Goal: Information Seeking & Learning: Learn about a topic

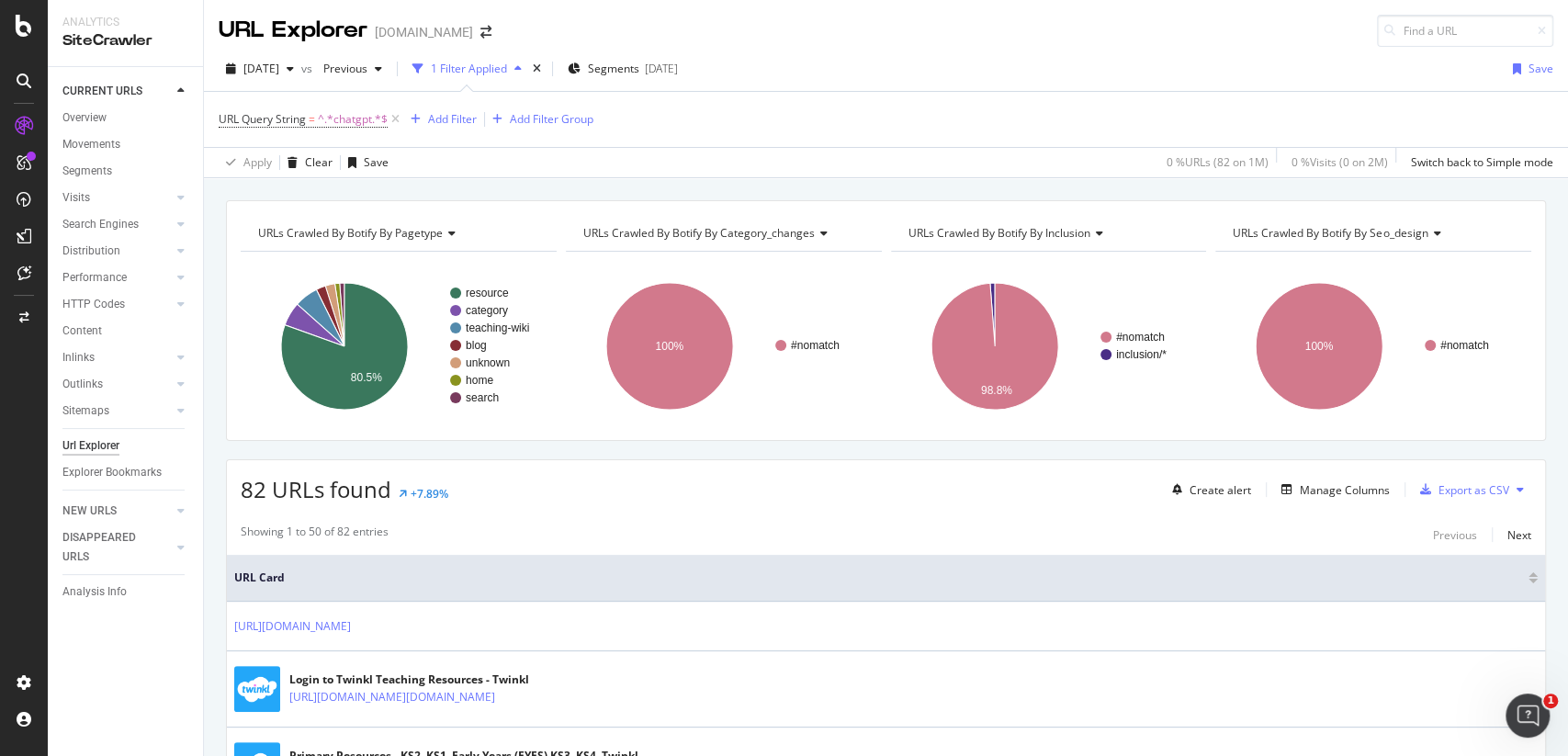
click at [456, 40] on div "URL Explorer twinkl.co.uk" at bounding box center [364, 30] width 291 height 32
click at [481, 32] on icon "arrow-right-arrow-left" at bounding box center [487, 32] width 11 height 13
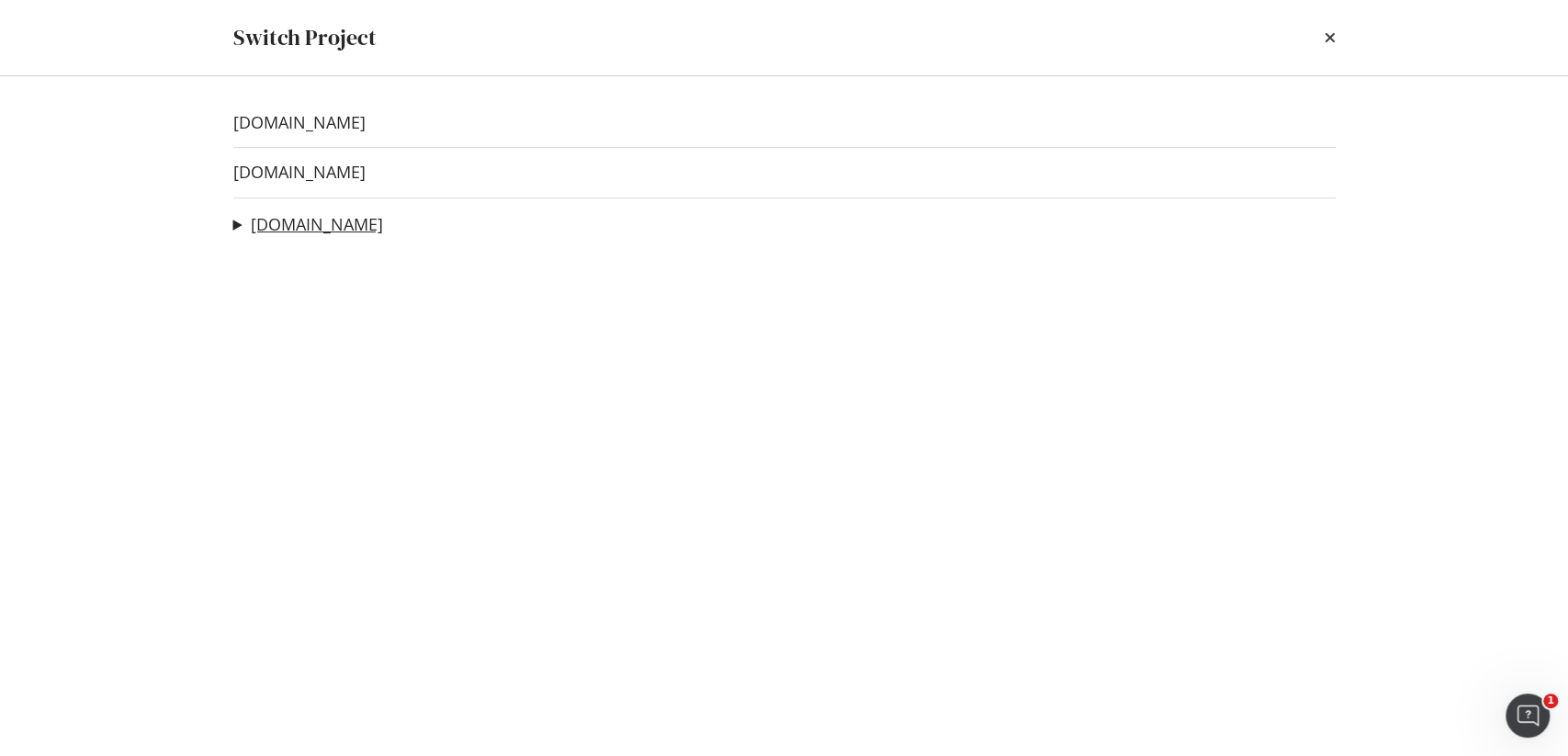
click at [296, 224] on link "[DOMAIN_NAME]" at bounding box center [316, 224] width 132 height 19
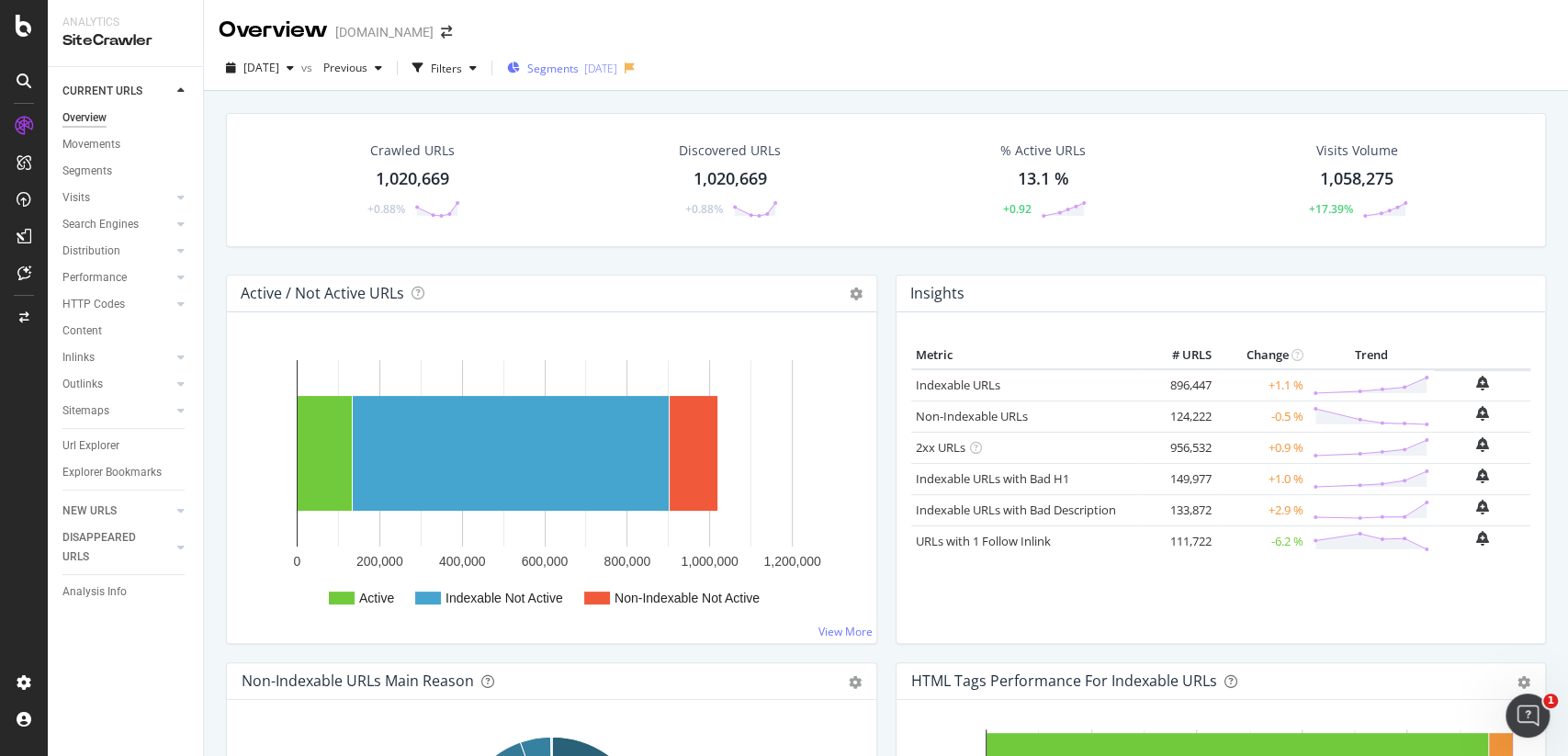
click at [579, 68] on span "Segments" at bounding box center [553, 68] width 51 height 15
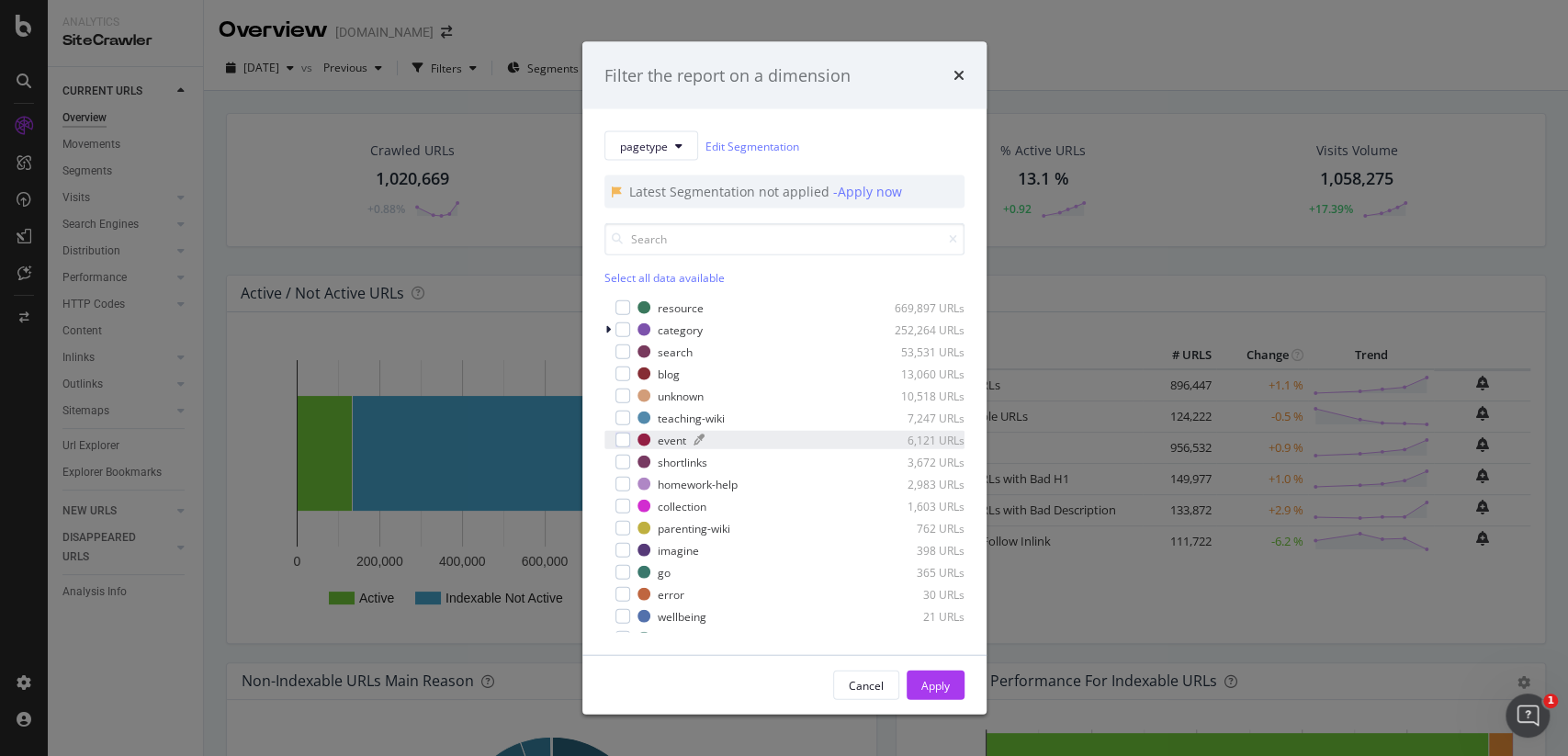
scroll to position [59, 0]
click at [764, 143] on link "Edit Segmentation" at bounding box center [752, 145] width 94 height 19
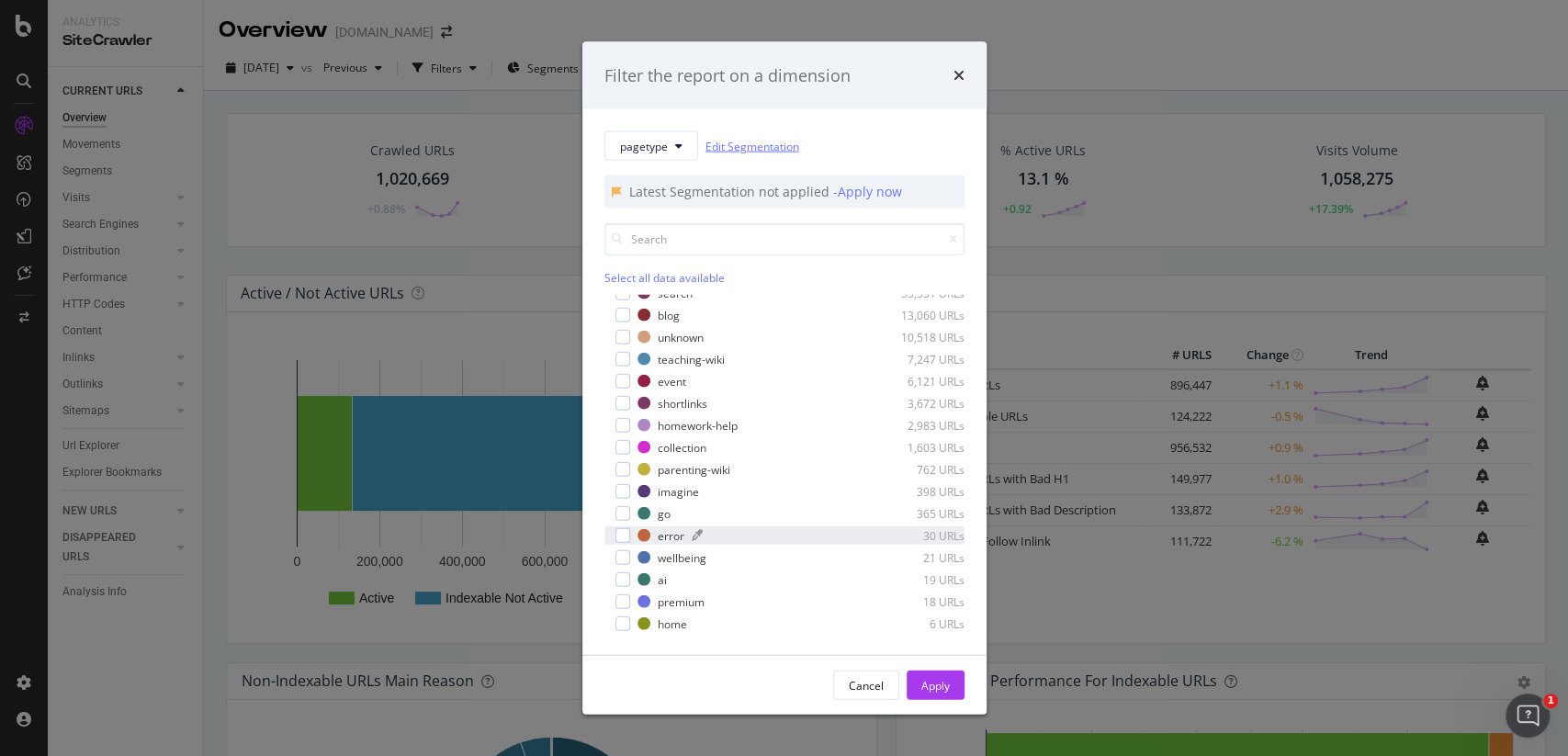
scroll to position [0, 0]
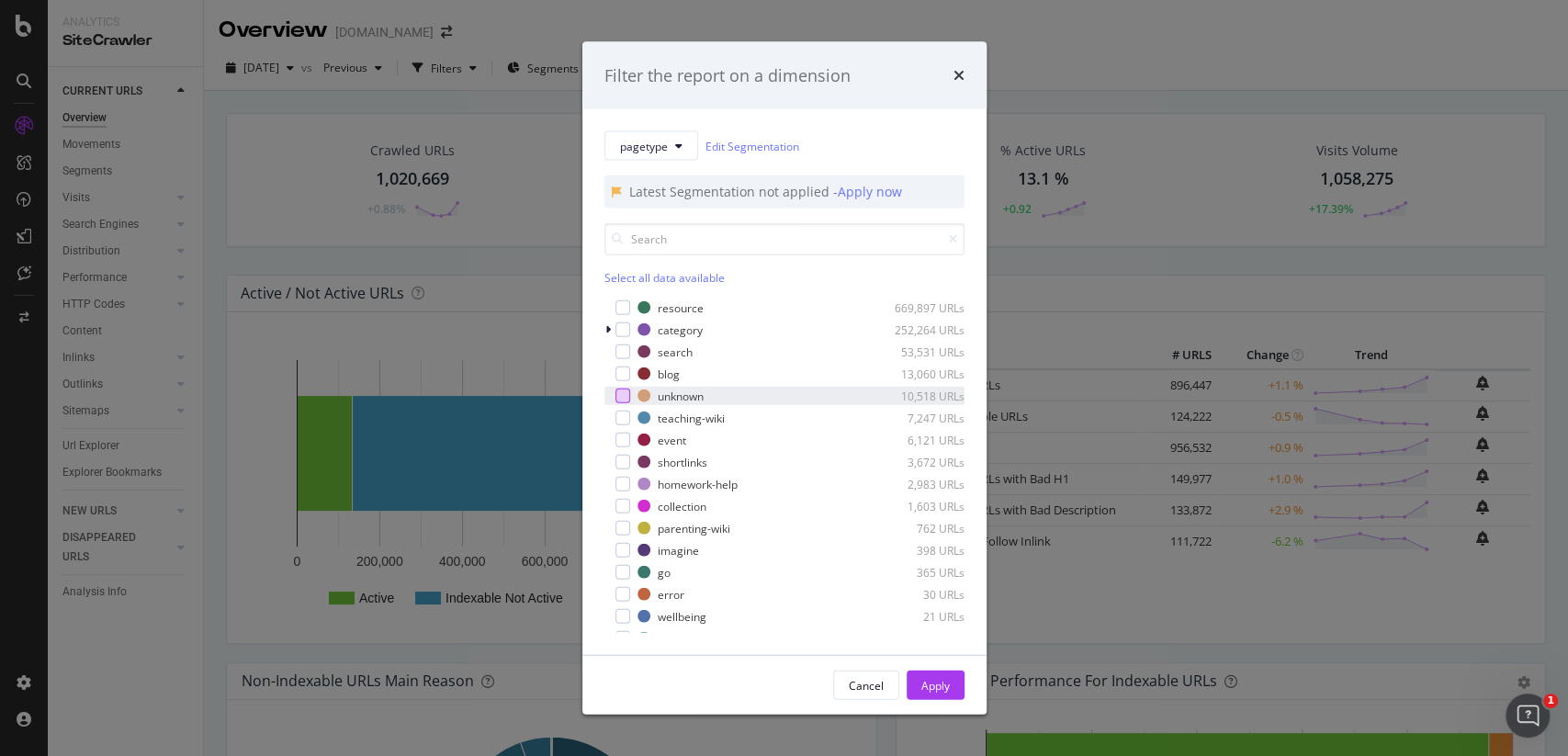
click at [628, 389] on div "modal" at bounding box center [622, 395] width 14 height 14
click at [932, 688] on div "Apply" at bounding box center [936, 684] width 29 height 15
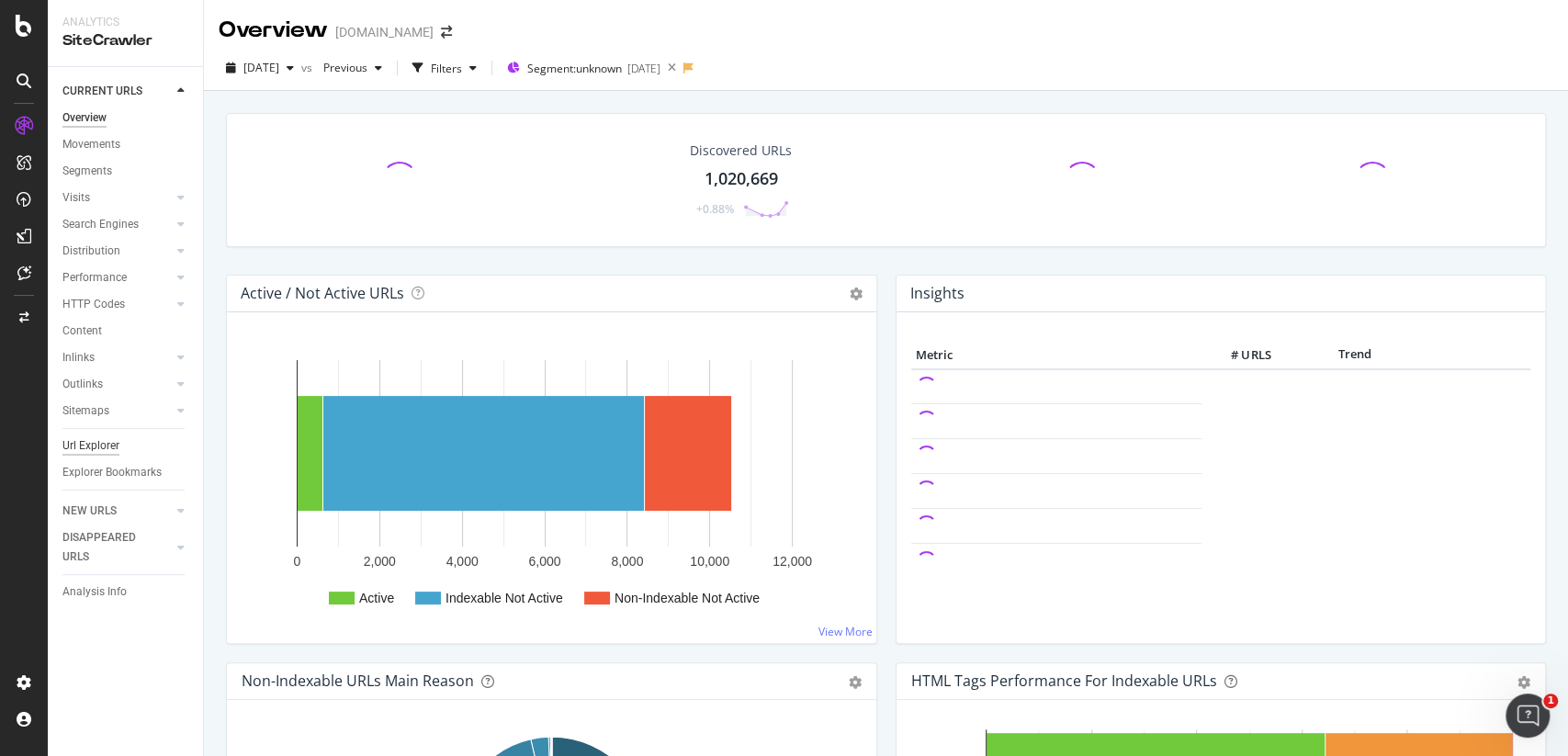
click at [98, 450] on div "Url Explorer" at bounding box center [91, 445] width 57 height 19
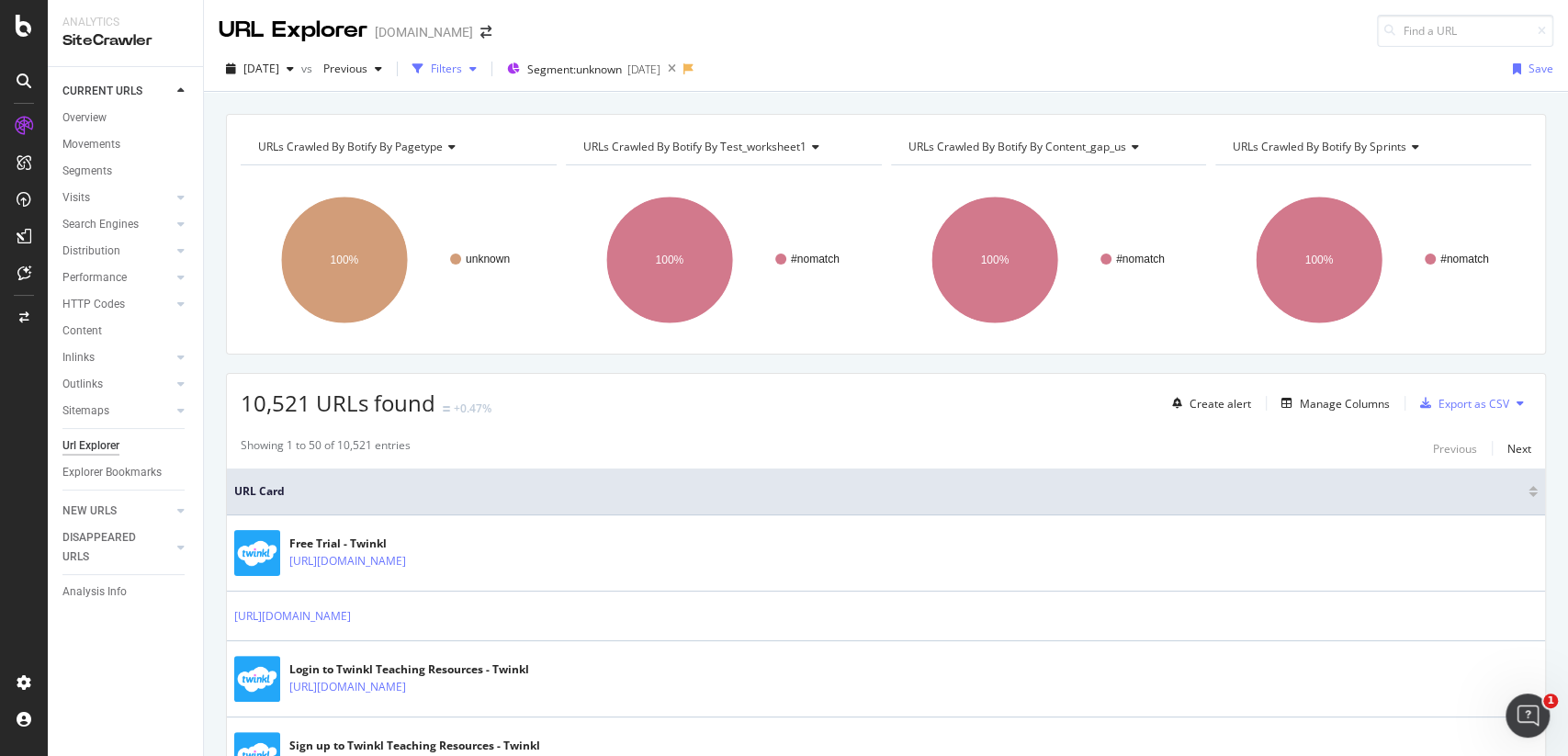
click at [462, 62] on div "Filters" at bounding box center [446, 68] width 31 height 15
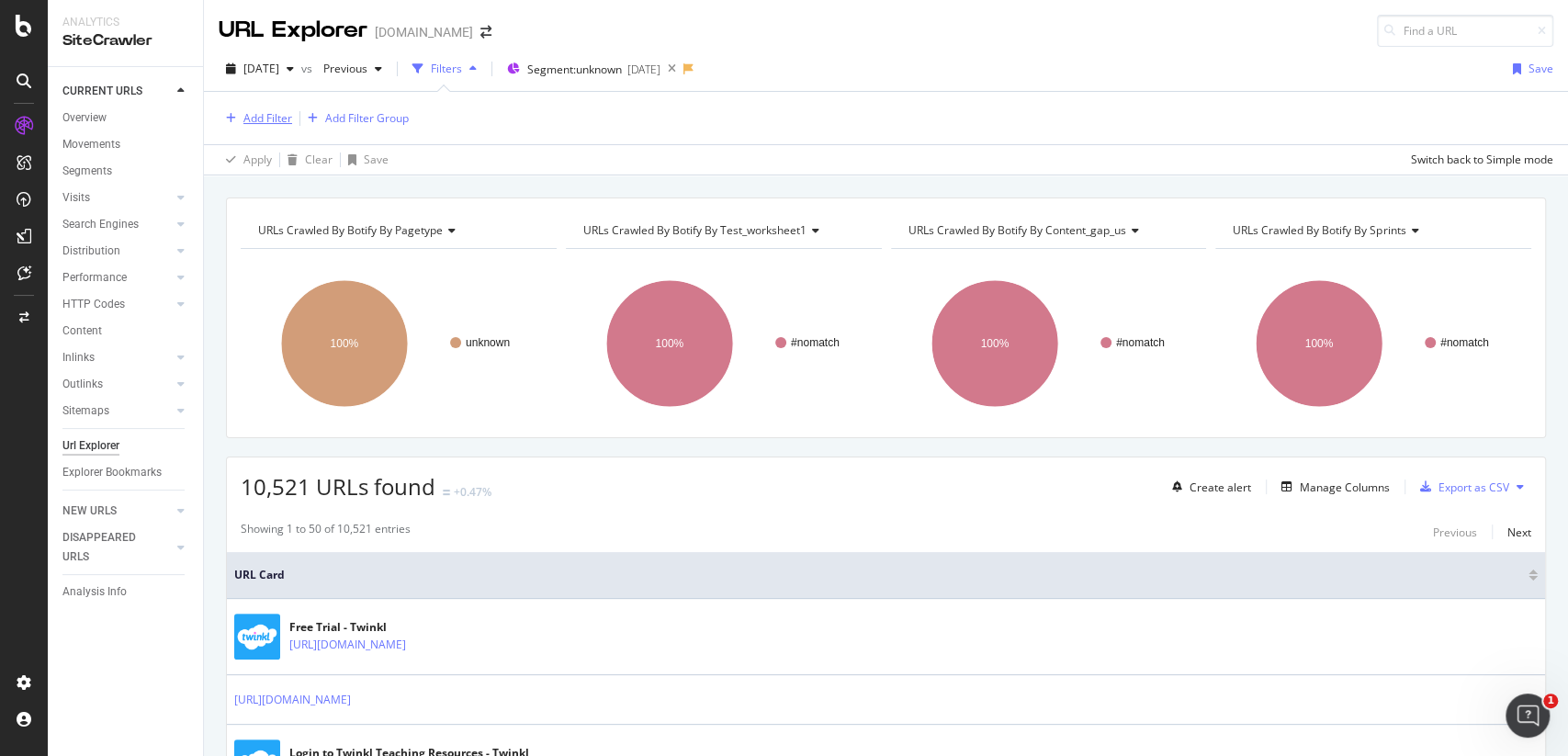
click at [261, 125] on div "Add Filter" at bounding box center [255, 118] width 73 height 20
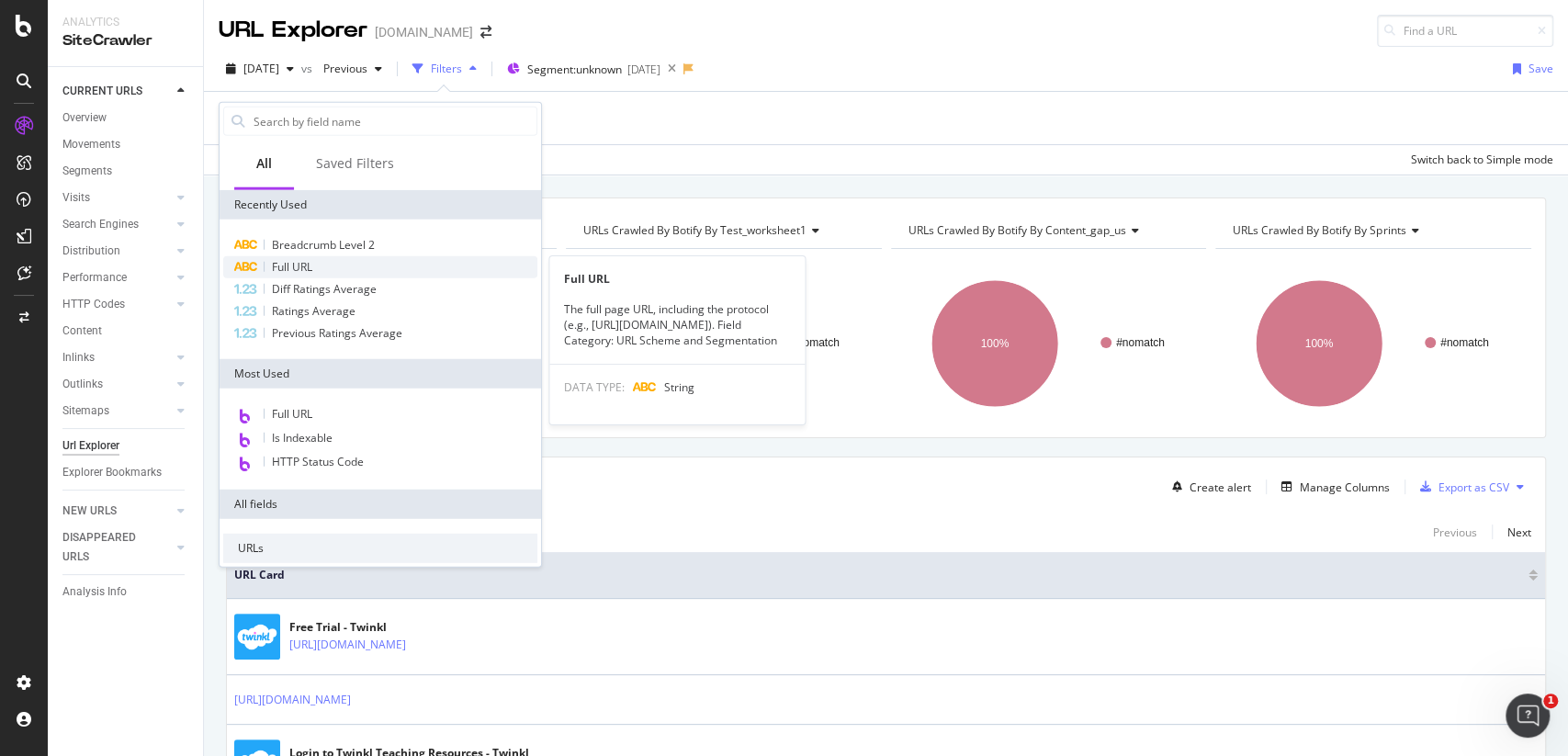
click at [327, 264] on div "Full URL" at bounding box center [380, 267] width 315 height 22
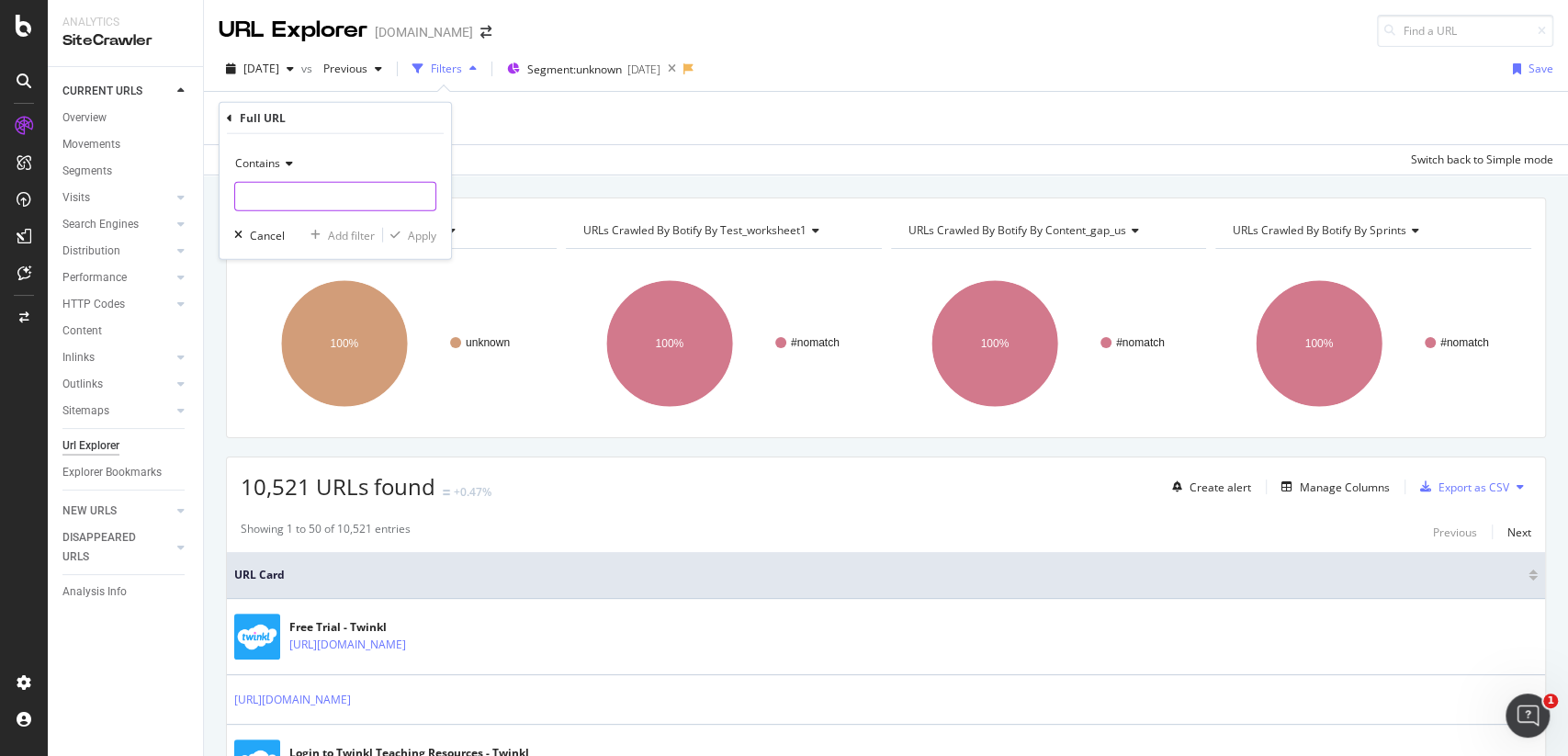
click at [318, 200] on input "text" at bounding box center [335, 196] width 201 height 29
type input "/events/"
click at [415, 234] on div "Apply" at bounding box center [422, 235] width 29 height 15
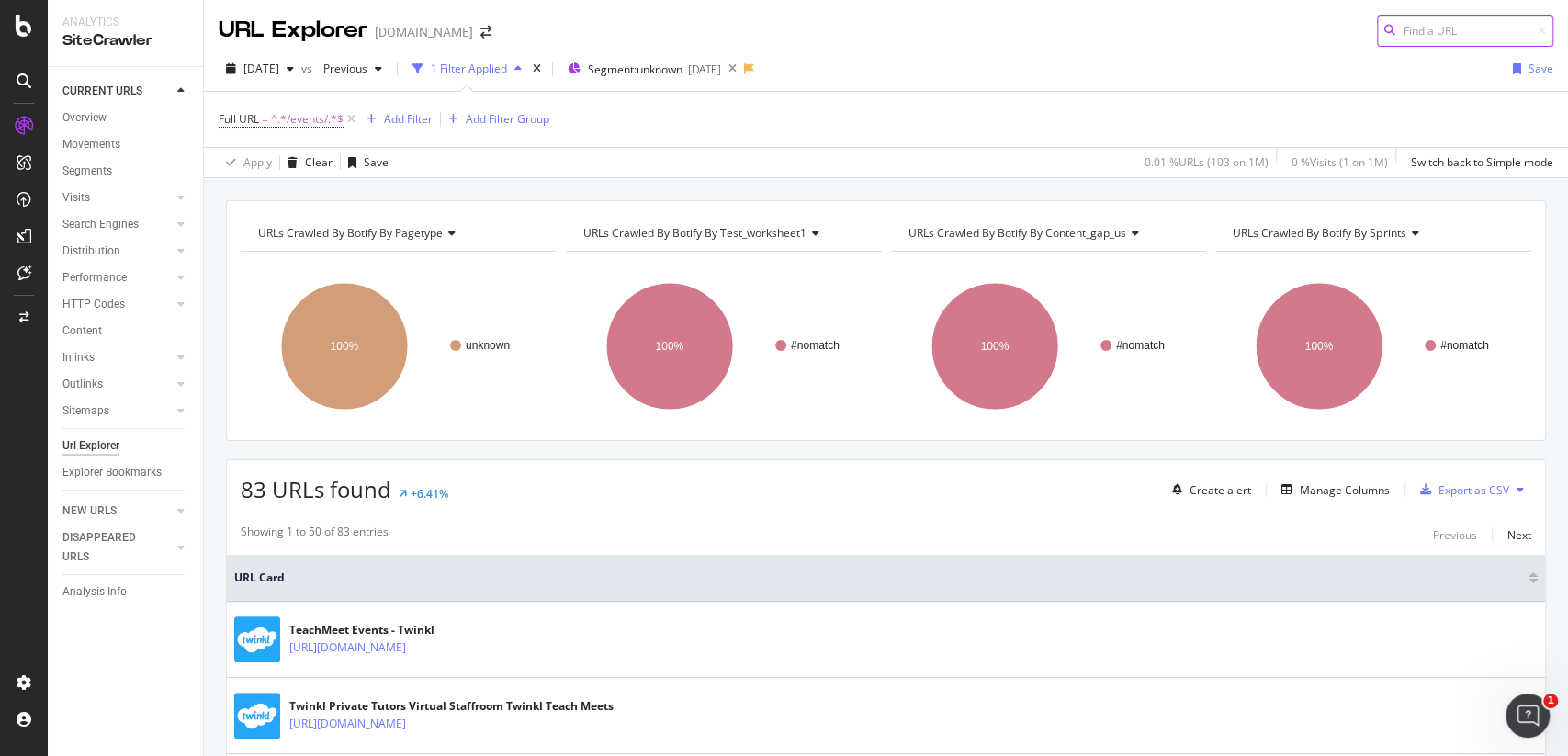
click at [1437, 14] on input at bounding box center [1465, 30] width 177 height 32
paste input "https://www.twinkl.com/events/teachmeet/show-and-tell-mfl"
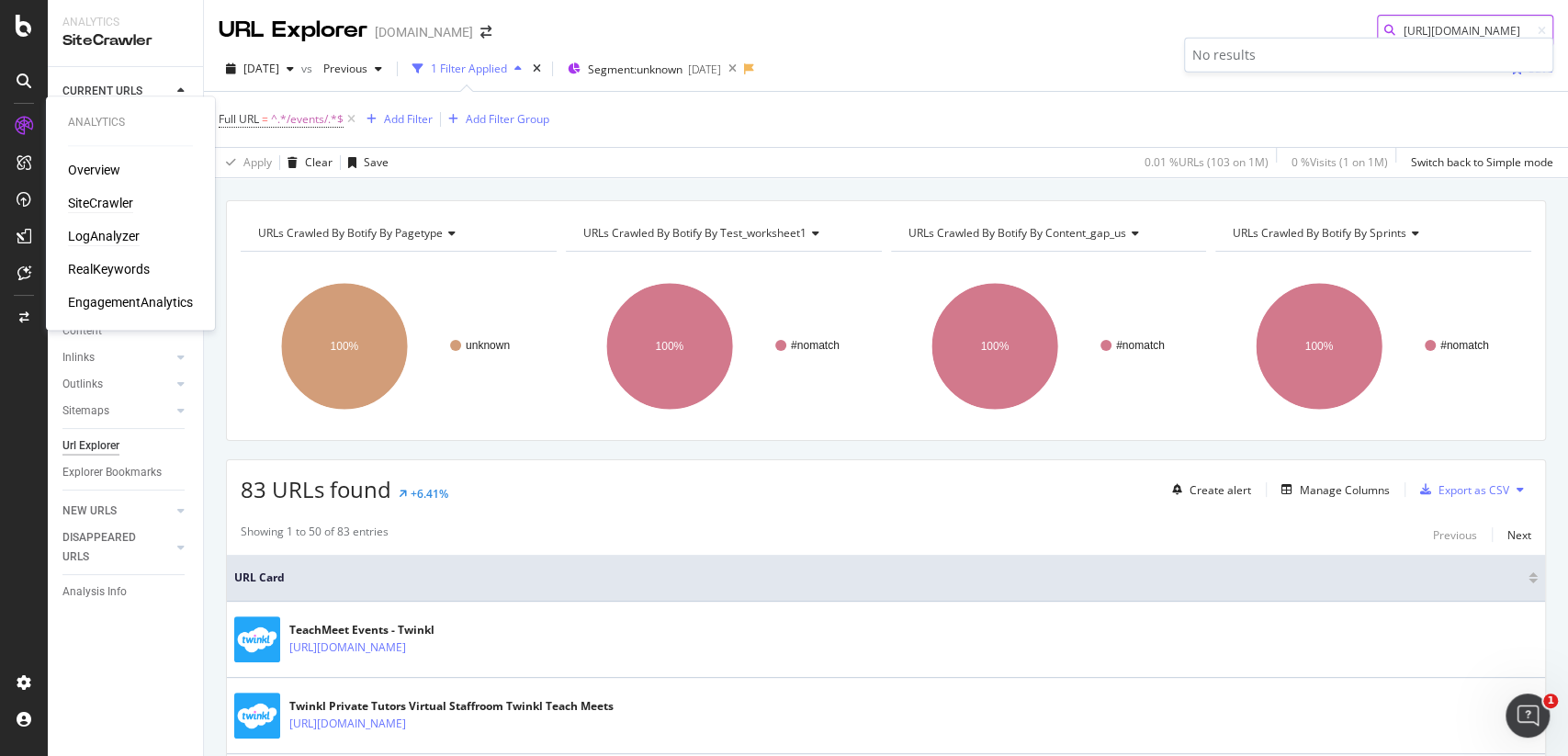
type input "https://www.twinkl.com/events/teachmeet/show-and-tell-mfl"
click at [101, 229] on div "LogAnalyzer" at bounding box center [104, 236] width 71 height 18
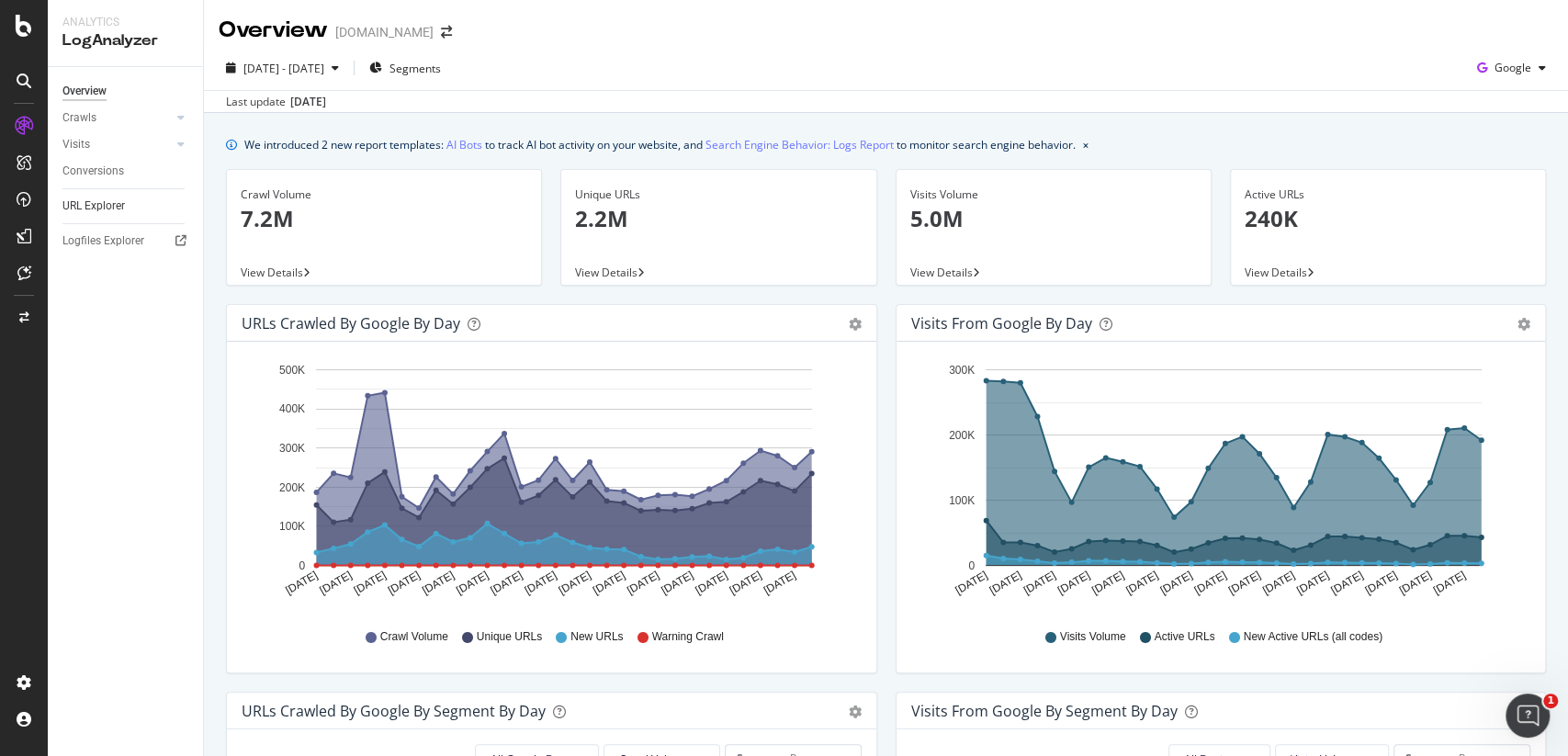
click at [127, 204] on link "URL Explorer" at bounding box center [126, 206] width 127 height 19
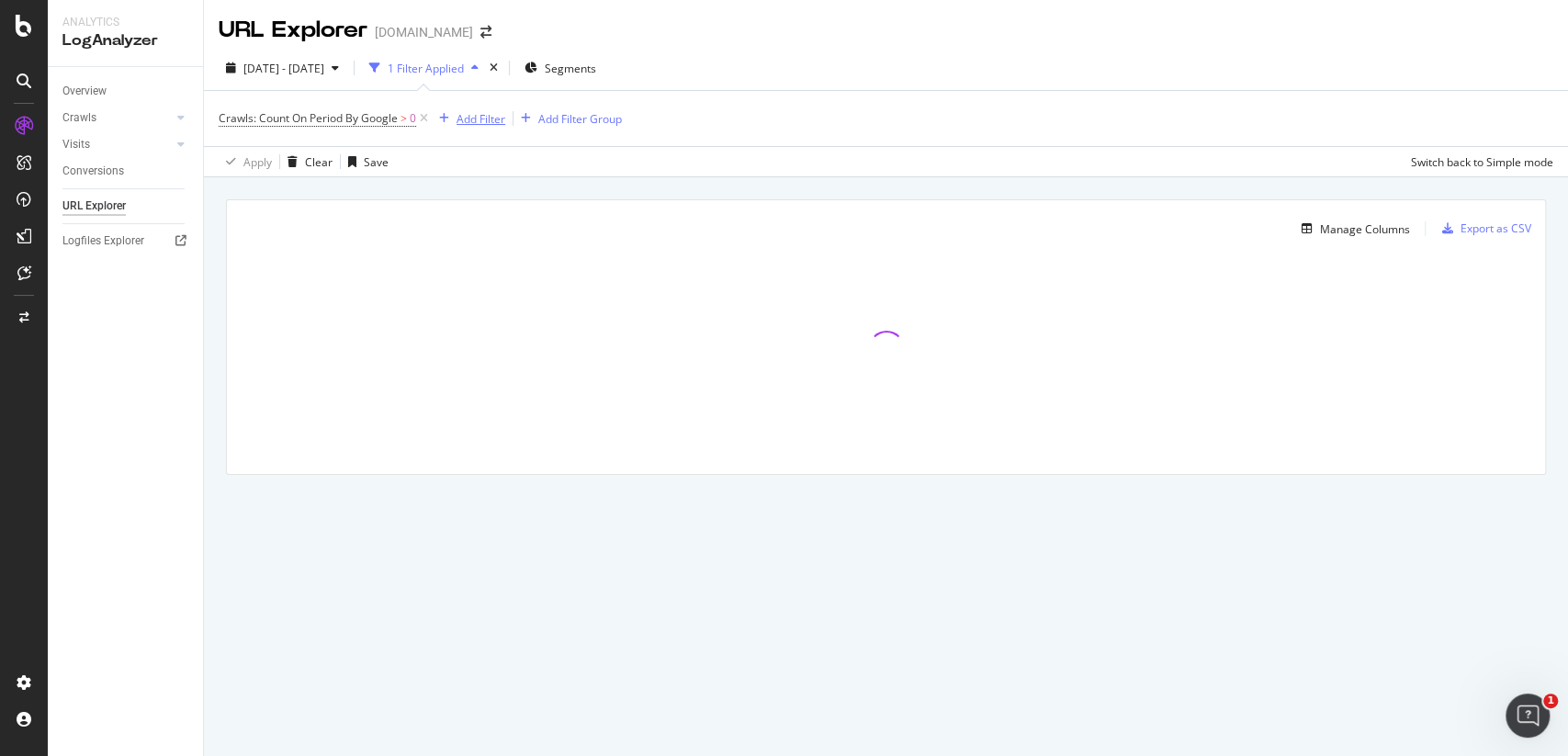
click at [489, 122] on div "Add Filter" at bounding box center [480, 119] width 48 height 15
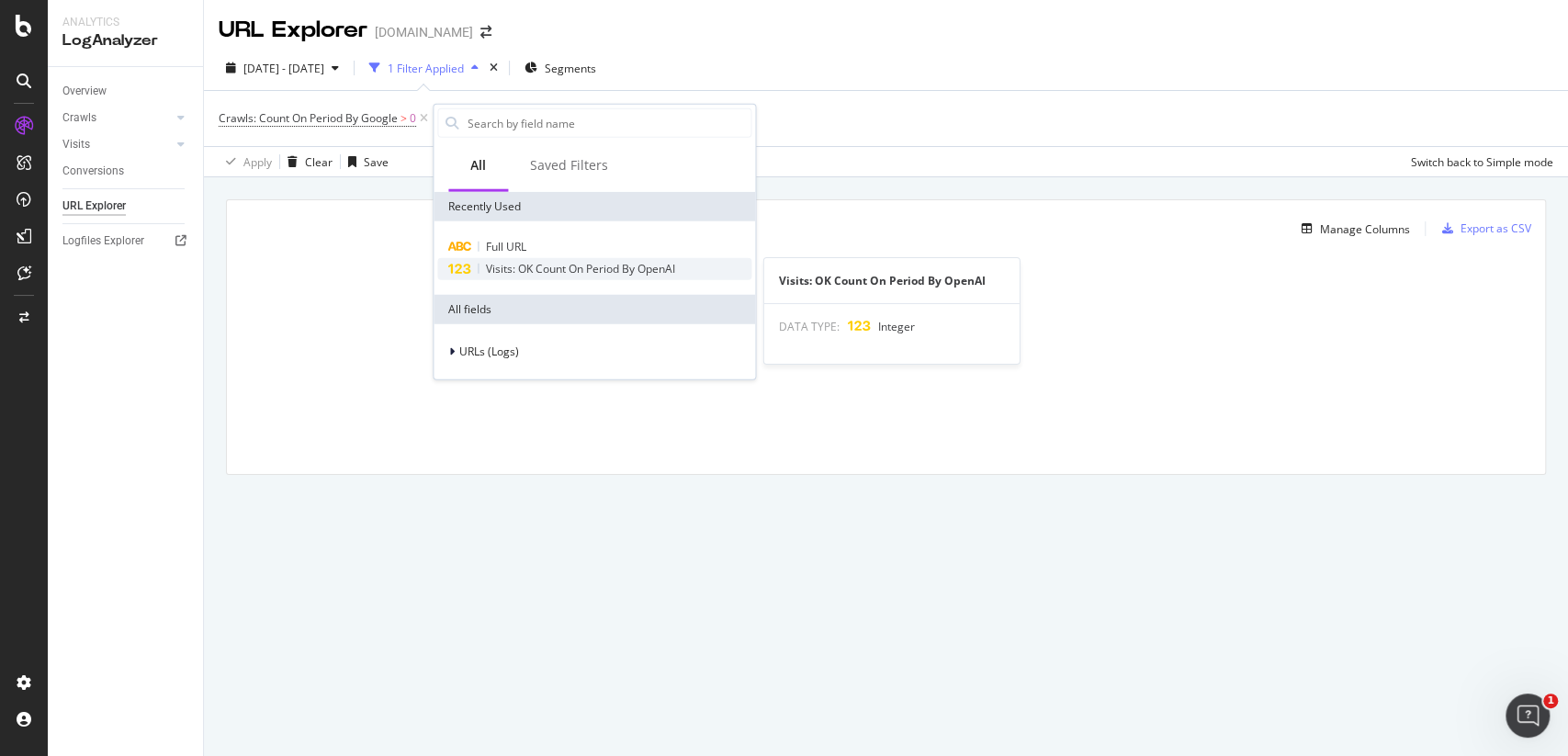
click at [506, 261] on span "Visits: OK Count On Period By OpenAI" at bounding box center [580, 269] width 189 height 15
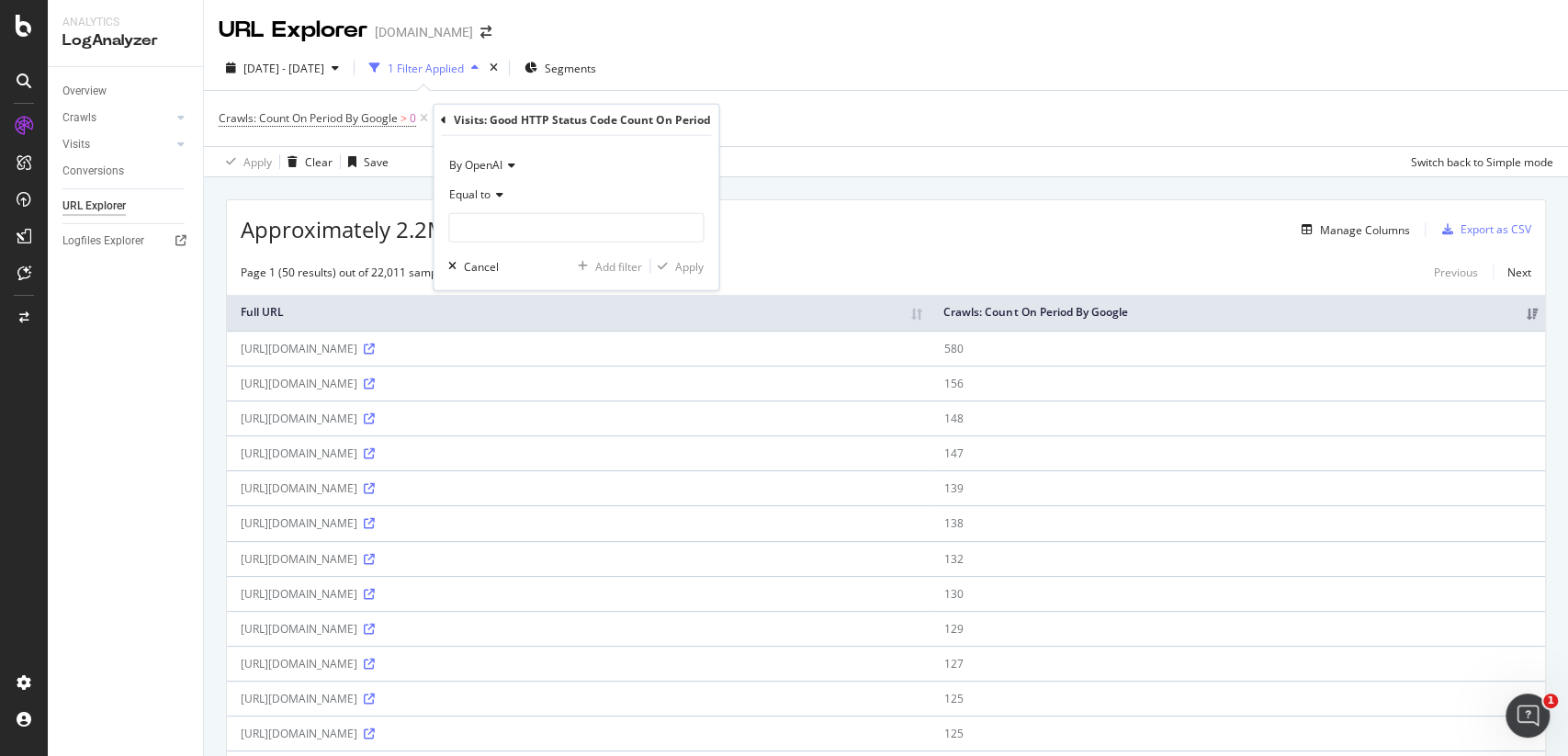
click at [782, 109] on div "Crawls: Count On Period By Google > 0 Add Filter Add Filter Group" at bounding box center [886, 119] width 1335 height 55
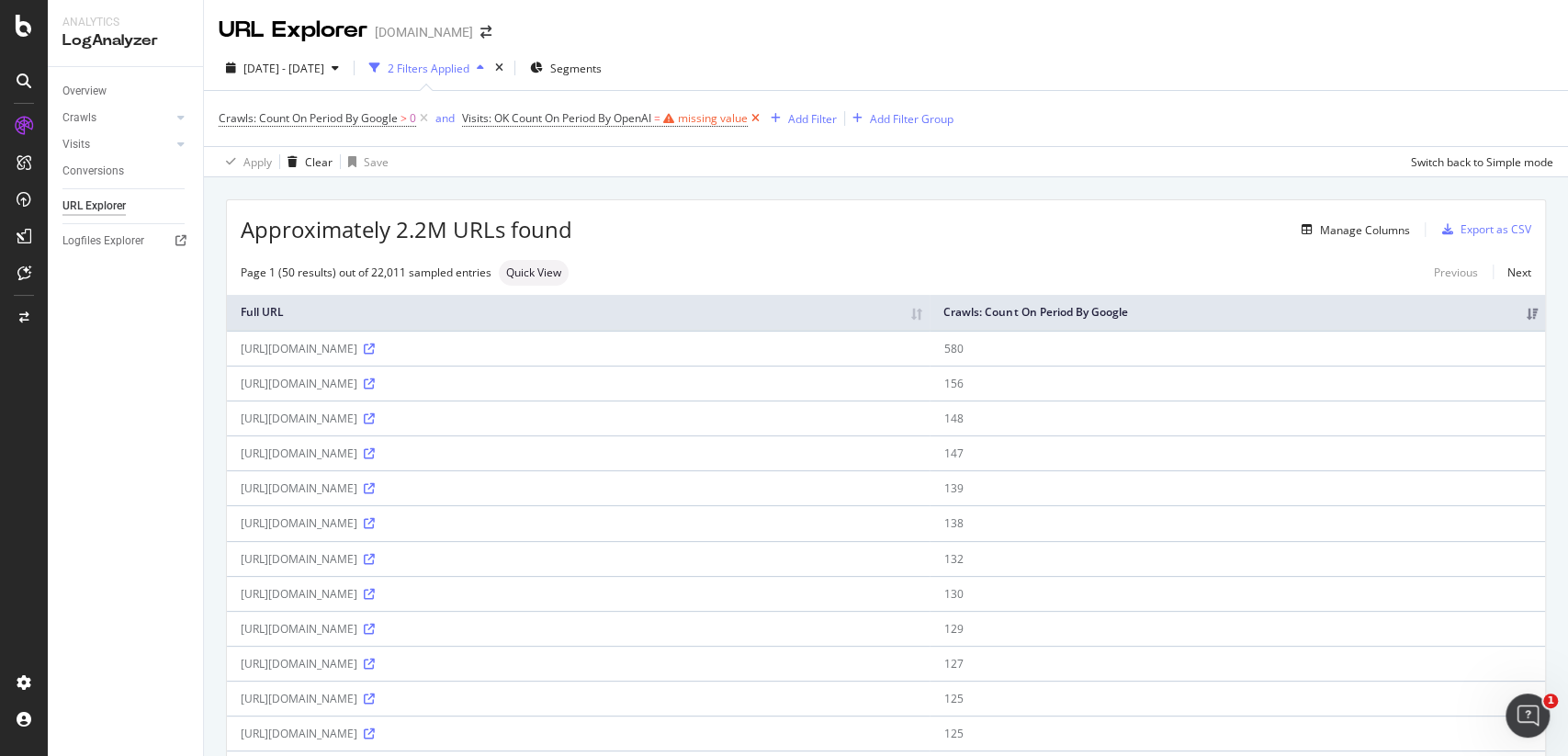
click at [762, 117] on icon at bounding box center [755, 118] width 15 height 18
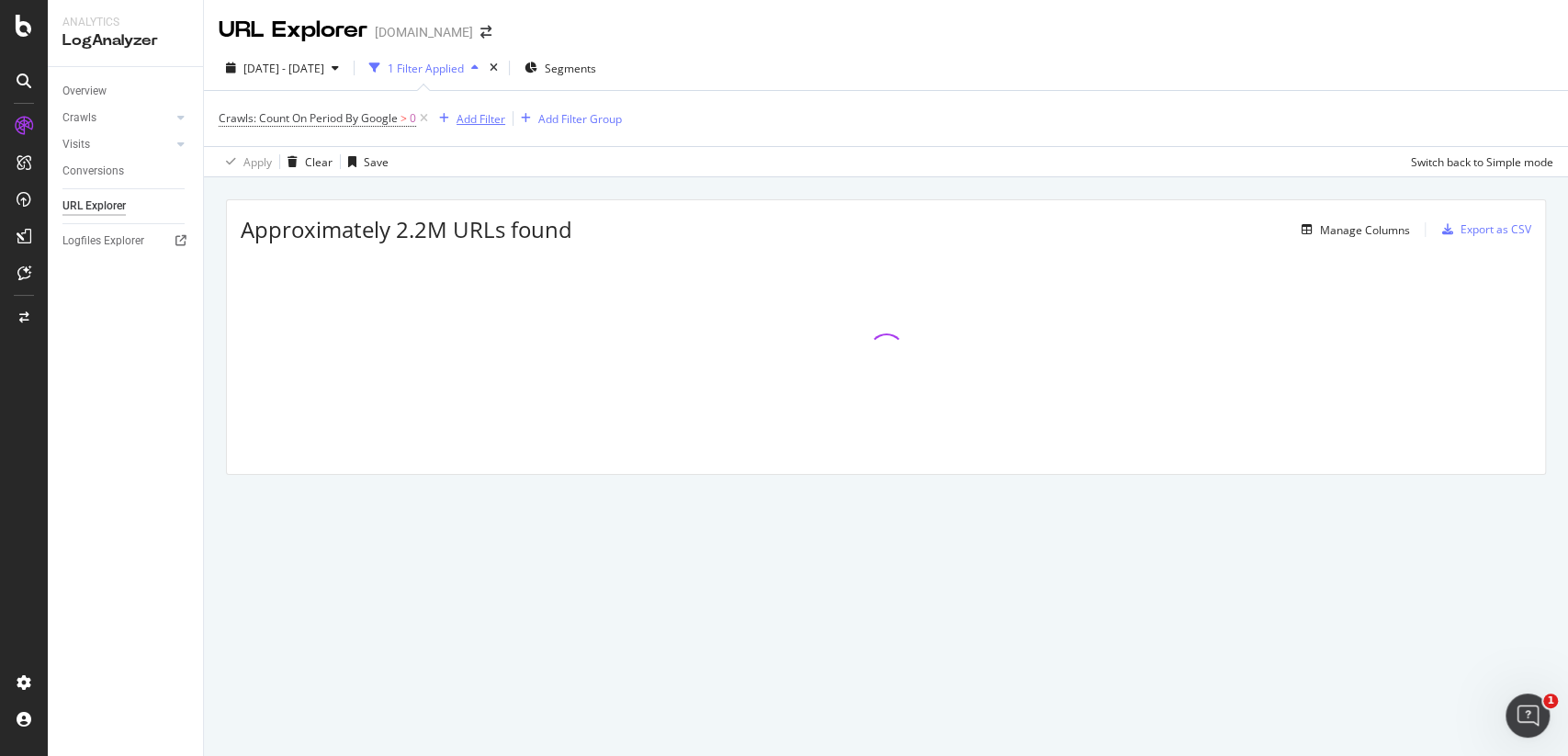
click at [480, 119] on div "Add Filter" at bounding box center [480, 119] width 48 height 15
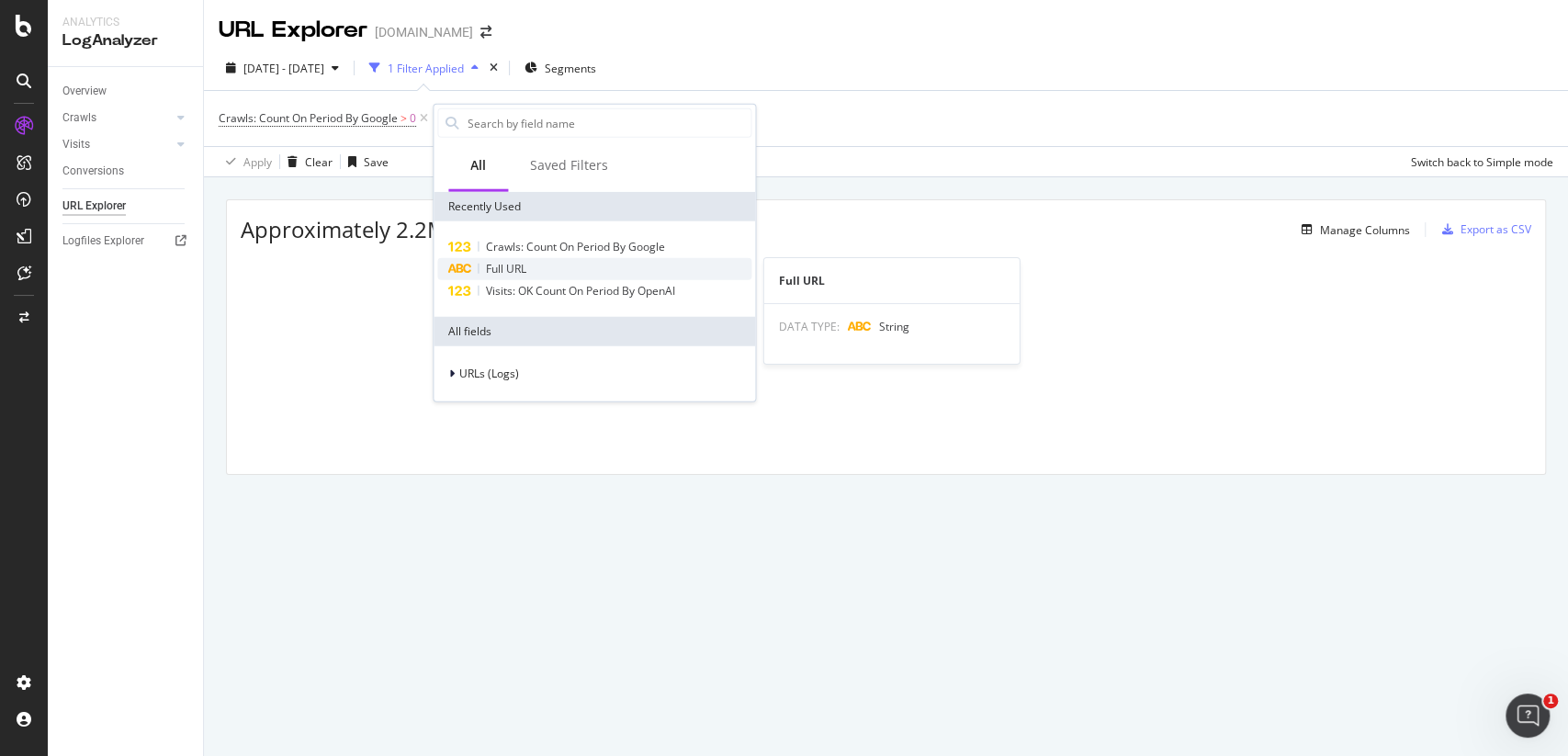
click at [536, 268] on div "Full URL" at bounding box center [594, 269] width 315 height 22
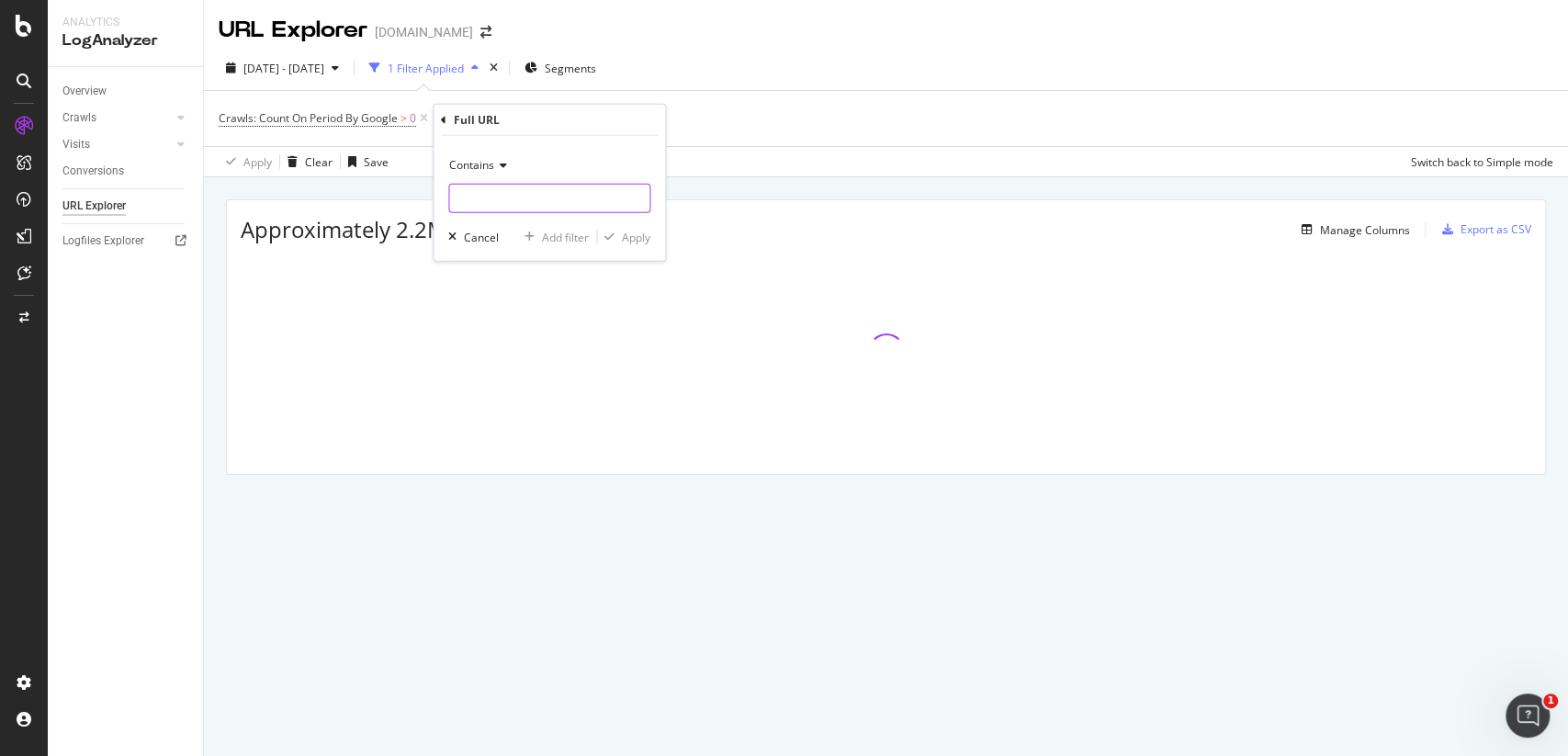
click at [525, 195] on input "text" at bounding box center [549, 198] width 201 height 29
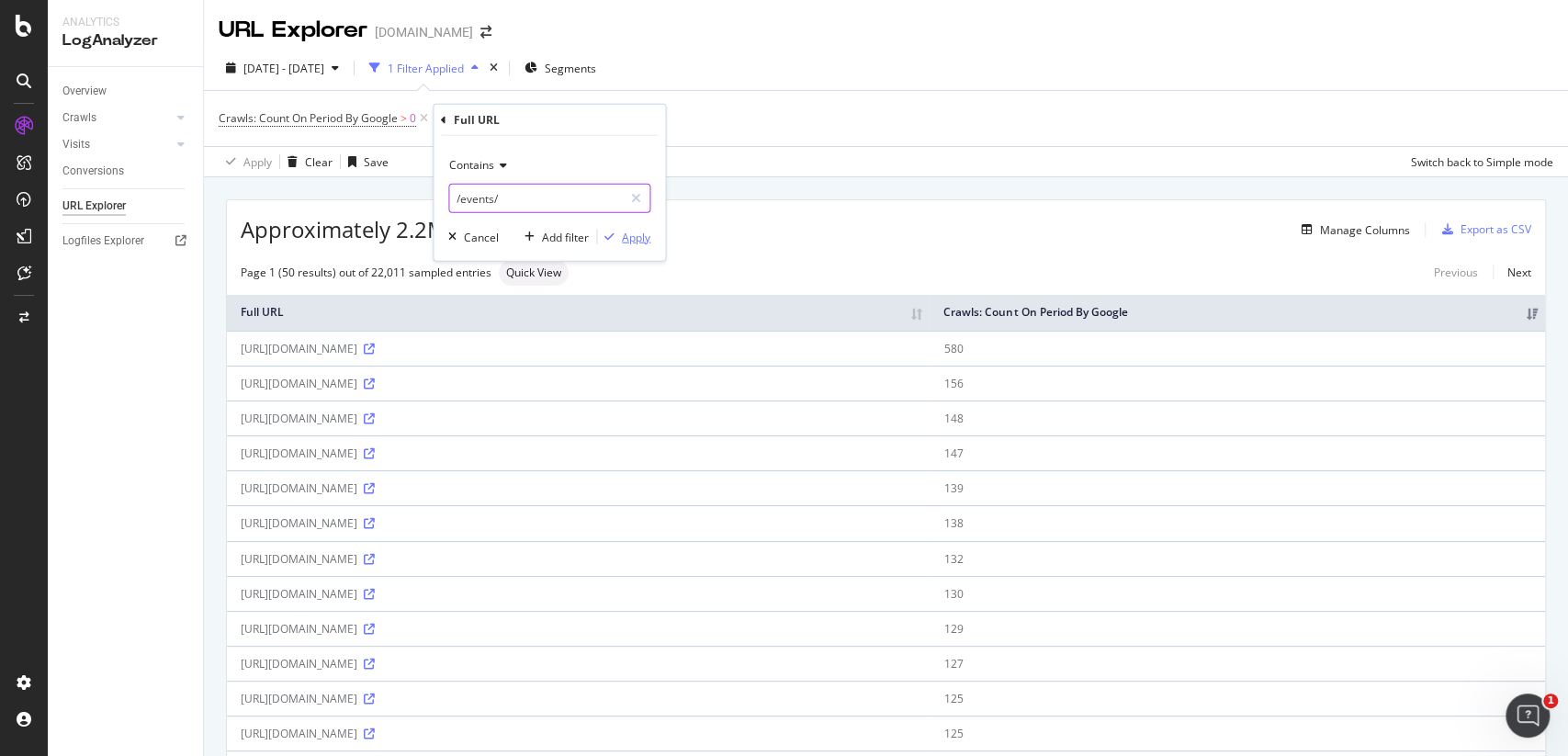
type input "/events/"
click at [621, 237] on div "Apply" at bounding box center [636, 236] width 29 height 15
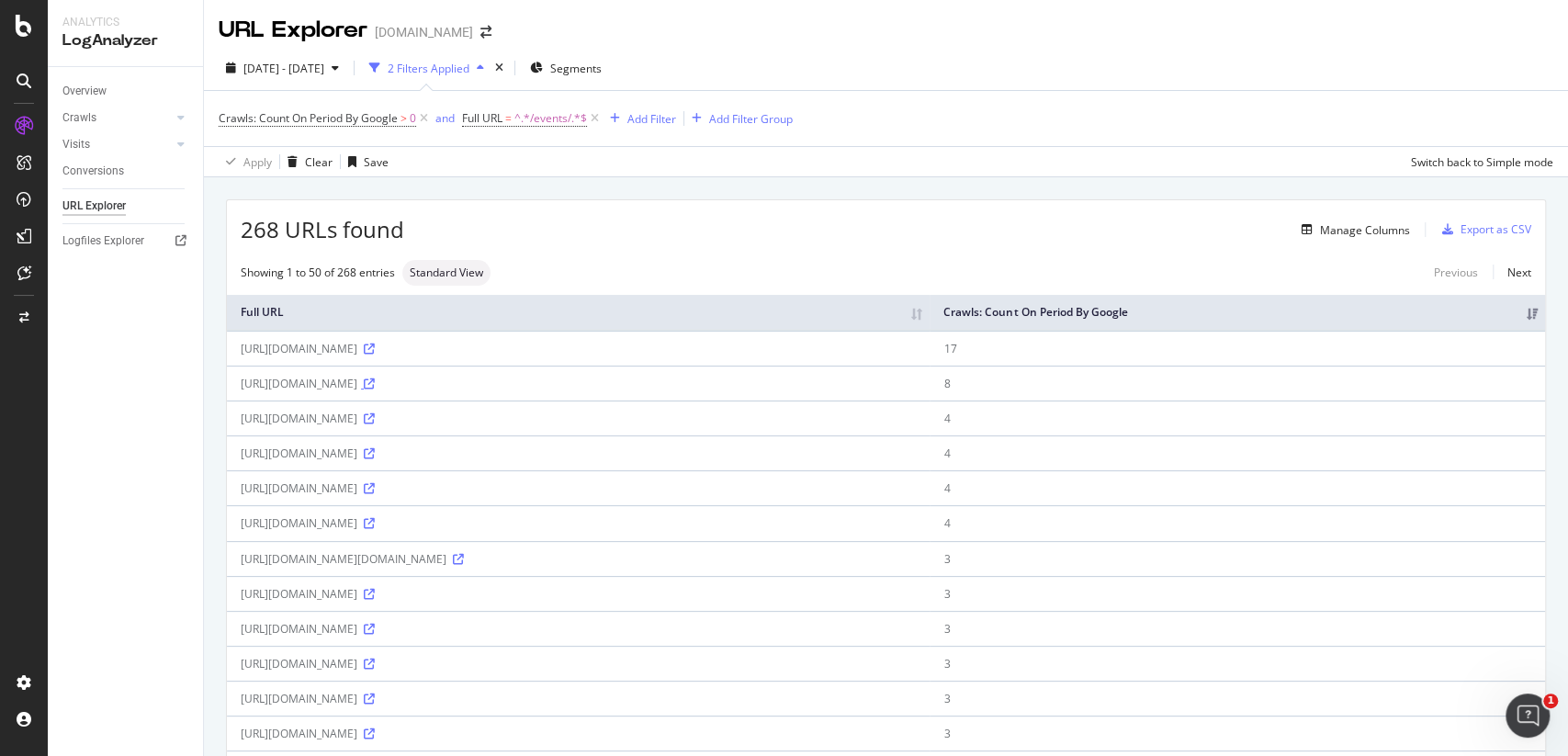
click at [374, 387] on icon at bounding box center [370, 384] width 11 height 11
click at [374, 485] on icon at bounding box center [370, 488] width 11 height 11
click at [461, 278] on div "Standard View" at bounding box center [446, 273] width 88 height 26
click at [1529, 268] on link "Next" at bounding box center [1512, 273] width 39 height 27
